Goal: Task Accomplishment & Management: Use online tool/utility

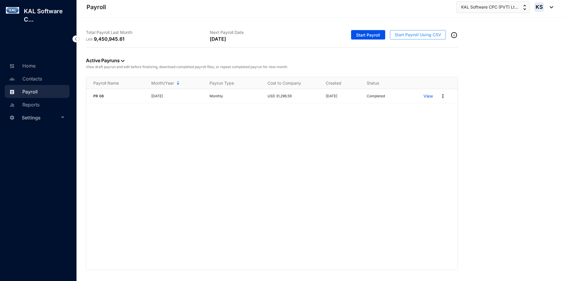
click at [409, 37] on span "Start Payroll Using CSV" at bounding box center [418, 35] width 47 height 6
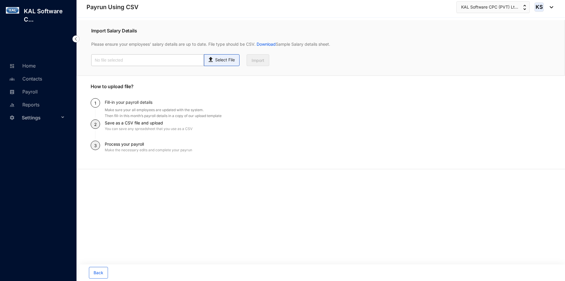
click at [222, 65] on span "Select File" at bounding box center [222, 60] width 36 height 12
click at [0, 0] on input "Select File" at bounding box center [0, 0] width 0 height 0
type input "Staff payroll September.xlsx.csv"
click at [266, 60] on button "Import" at bounding box center [258, 60] width 23 height 12
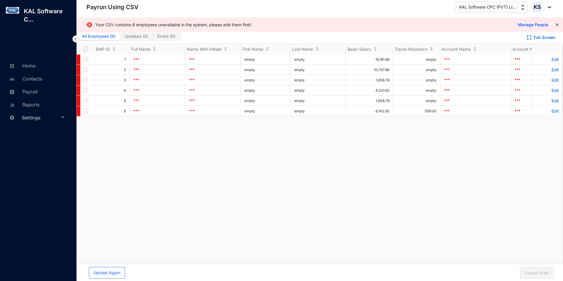
click at [77, 41] on img at bounding box center [75, 38] width 7 height 7
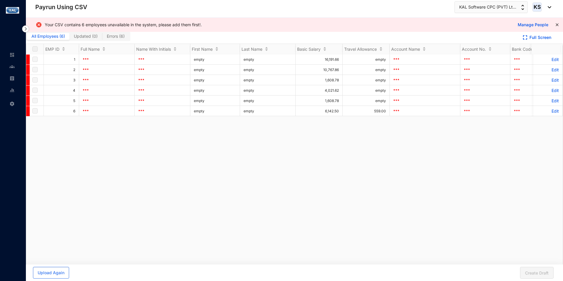
click at [26, 29] on img at bounding box center [25, 28] width 7 height 7
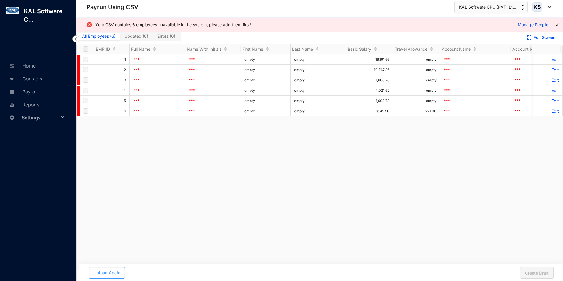
click at [102, 270] on span "Upload Again" at bounding box center [107, 272] width 27 height 6
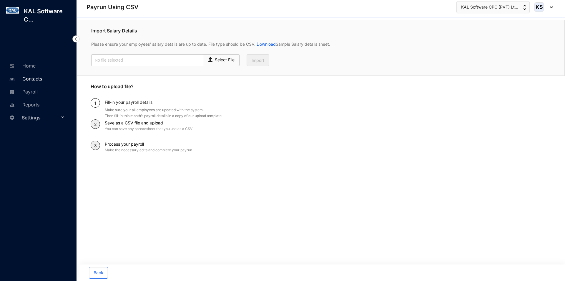
click at [33, 79] on link "Contacts" at bounding box center [25, 79] width 34 height 6
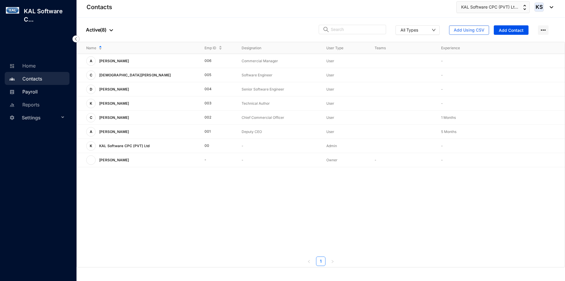
click at [38, 92] on link "Payroll" at bounding box center [23, 92] width 30 height 6
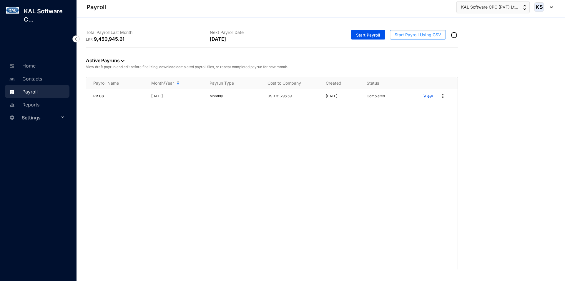
click at [416, 35] on span "Start Payroll Using CSV" at bounding box center [418, 35] width 47 height 6
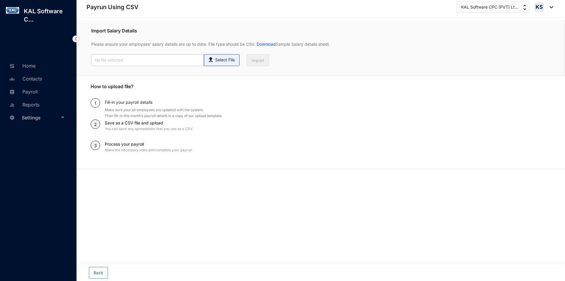
click at [219, 62] on p "Select File" at bounding box center [225, 60] width 20 height 6
click at [0, 0] on input "Select File" at bounding box center [0, 0] width 0 height 0
type input "Staff payroll September.xlsx.csv"
click at [259, 64] on button "Import" at bounding box center [258, 60] width 23 height 12
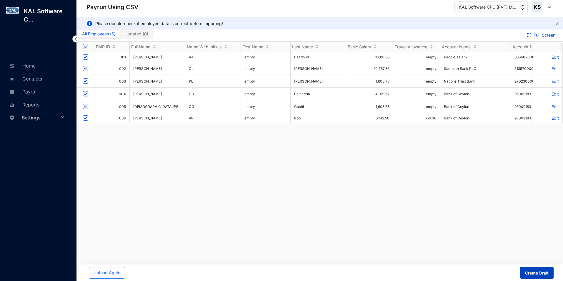
click at [535, 277] on button "Create Draft" at bounding box center [537, 272] width 34 height 12
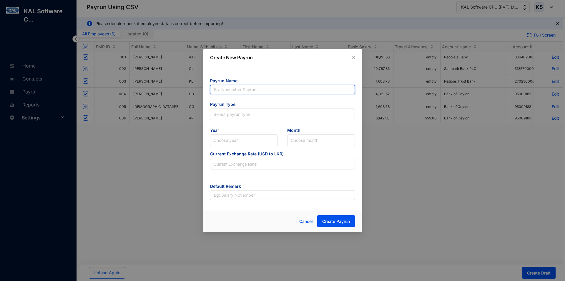
click at [262, 91] on input "text" at bounding box center [282, 89] width 145 height 9
type input "PR 09"
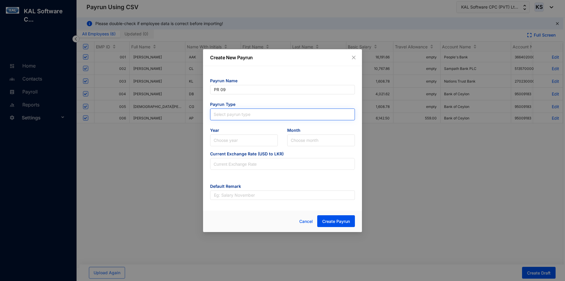
type input "PR 09"
click at [226, 115] on input "search" at bounding box center [283, 113] width 138 height 9
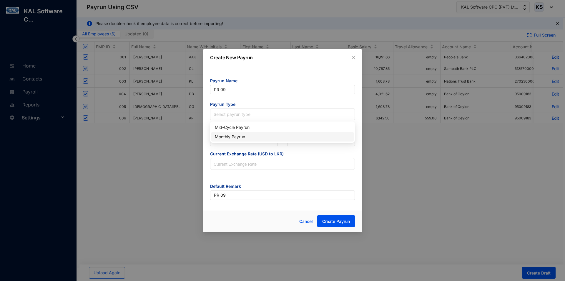
click at [235, 138] on div "Monthly Payrun" at bounding box center [282, 136] width 135 height 6
click at [244, 144] on input "search" at bounding box center [244, 140] width 61 height 11
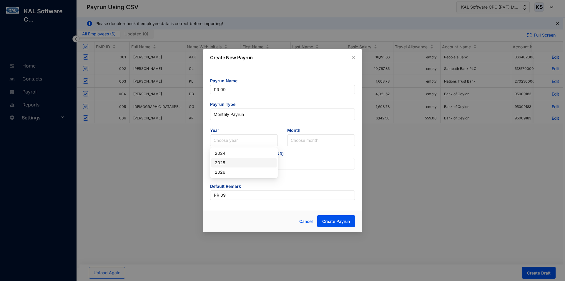
click at [242, 164] on div "2025" at bounding box center [244, 162] width 58 height 6
click at [308, 143] on input "search" at bounding box center [321, 140] width 61 height 11
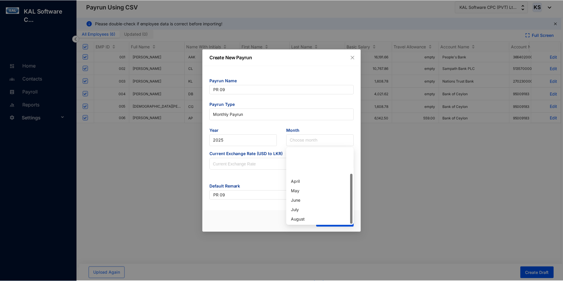
scroll to position [38, 0]
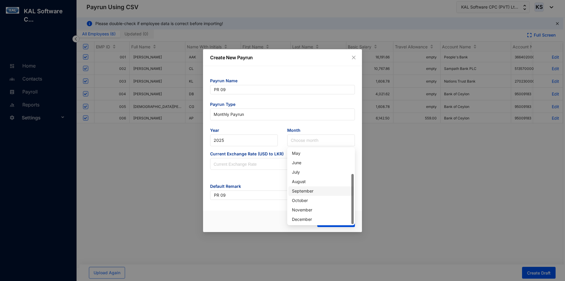
click at [308, 191] on div "September" at bounding box center [321, 191] width 58 height 6
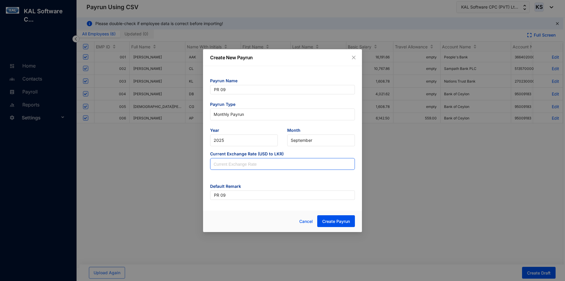
click at [235, 168] on input at bounding box center [282, 164] width 144 height 12
type input "302.57"
click at [347, 220] on span "Create Payrun" at bounding box center [336, 221] width 28 height 6
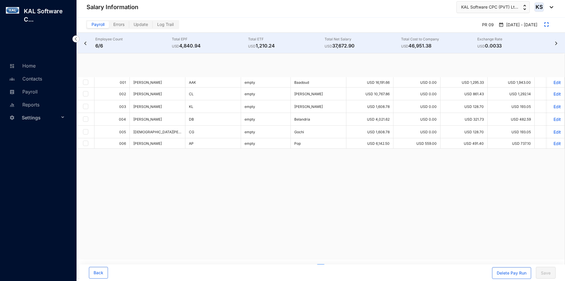
checkbox input "true"
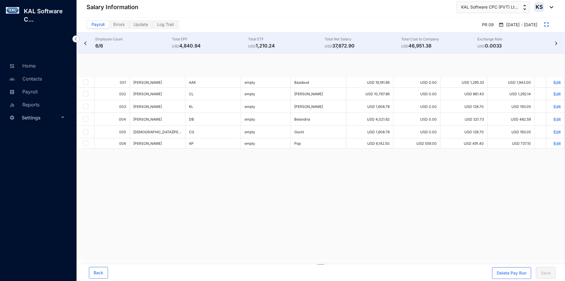
checkbox input "true"
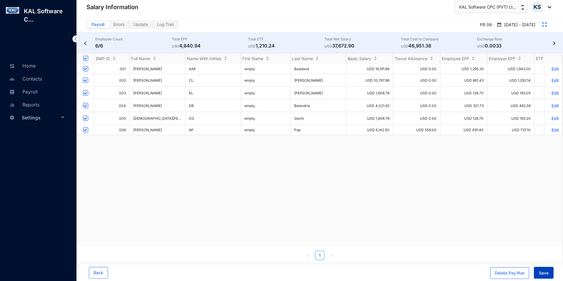
click at [544, 273] on span "Save" at bounding box center [544, 273] width 10 height 6
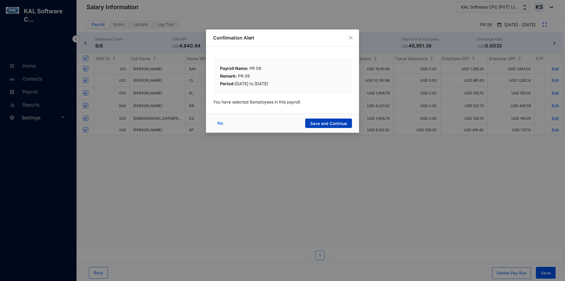
click at [315, 121] on span "Save and Continue" at bounding box center [328, 123] width 37 height 6
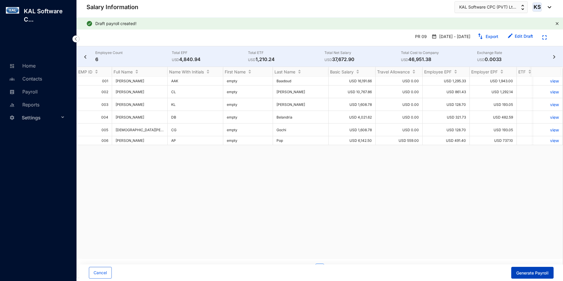
click at [546, 270] on span "Generate Payroll" at bounding box center [533, 273] width 32 height 6
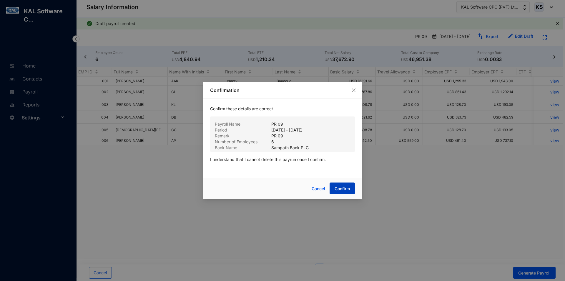
click at [346, 192] on button "Confirm" at bounding box center [342, 188] width 25 height 12
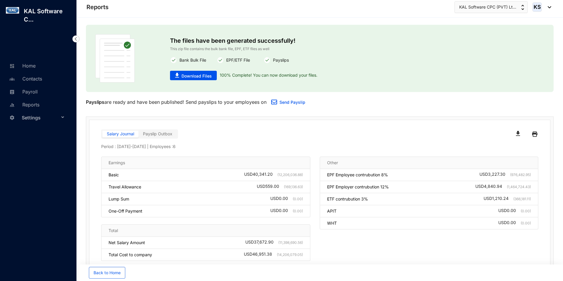
click at [166, 134] on span "Payslip Outbox" at bounding box center [157, 133] width 29 height 5
click at [198, 75] on span "Download Files" at bounding box center [197, 76] width 30 height 6
click at [525, 62] on div "The files have been generated successfully! This zip file contains the bulk ban…" at bounding box center [319, 58] width 449 height 48
